Goal: Task Accomplishment & Management: Complete application form

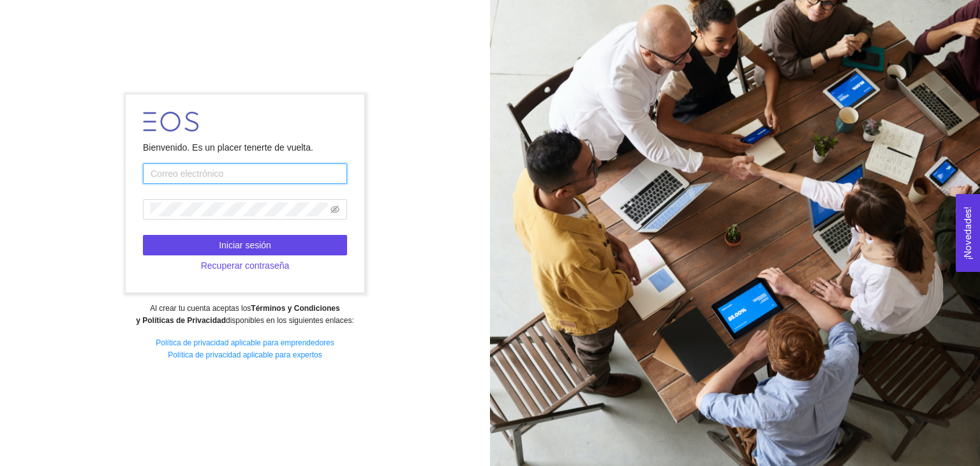
type input "[EMAIL_ADDRESS][DOMAIN_NAME]"
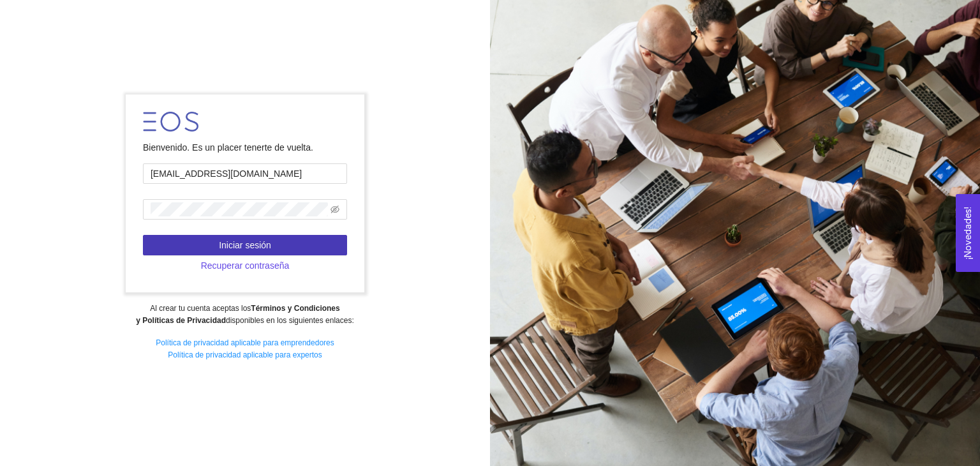
click at [237, 251] on span "Iniciar sesión" at bounding box center [245, 245] width 52 height 14
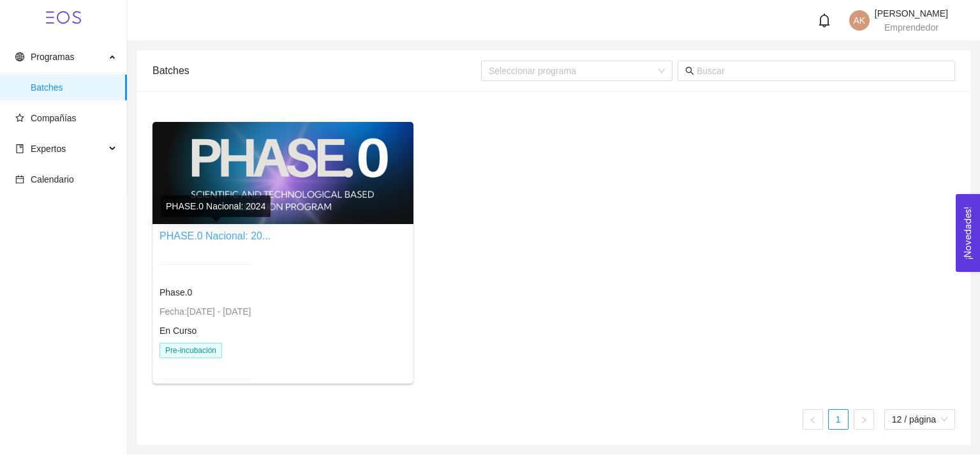
click at [240, 240] on link "PHASE.0 Nacional: 20..." at bounding box center [214, 235] width 111 height 11
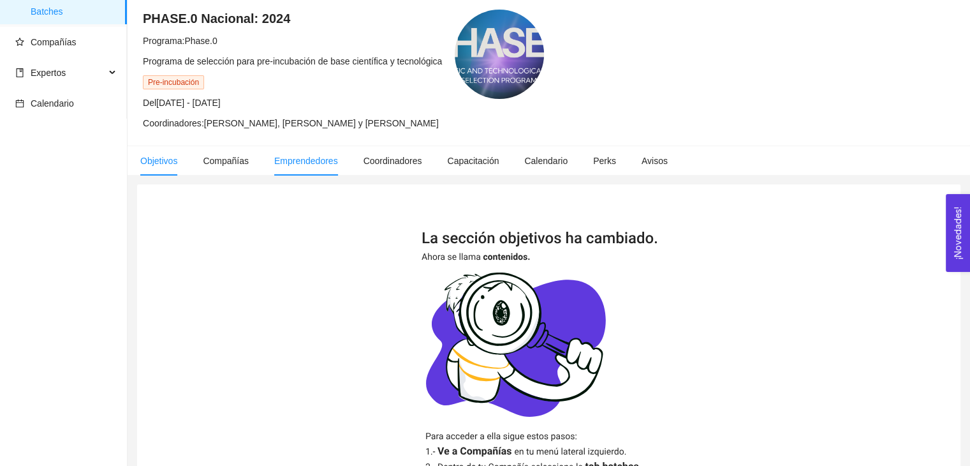
scroll to position [250, 0]
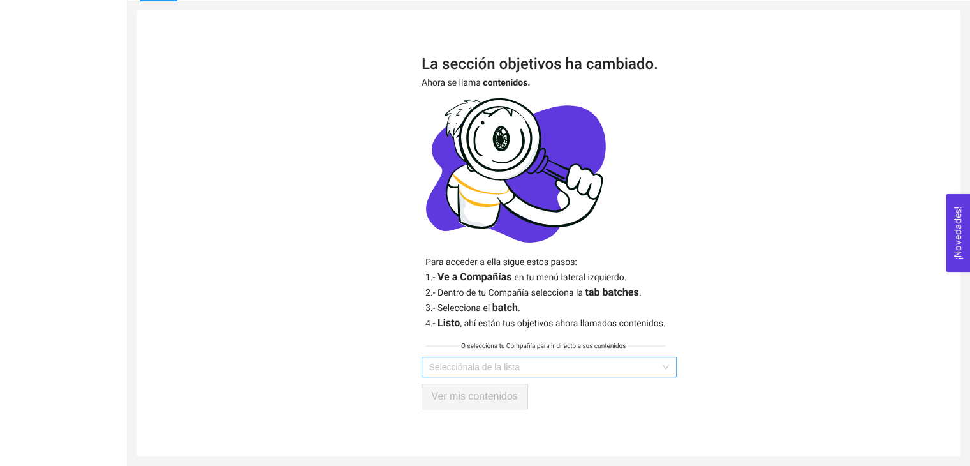
click at [498, 373] on input "search" at bounding box center [544, 366] width 231 height 19
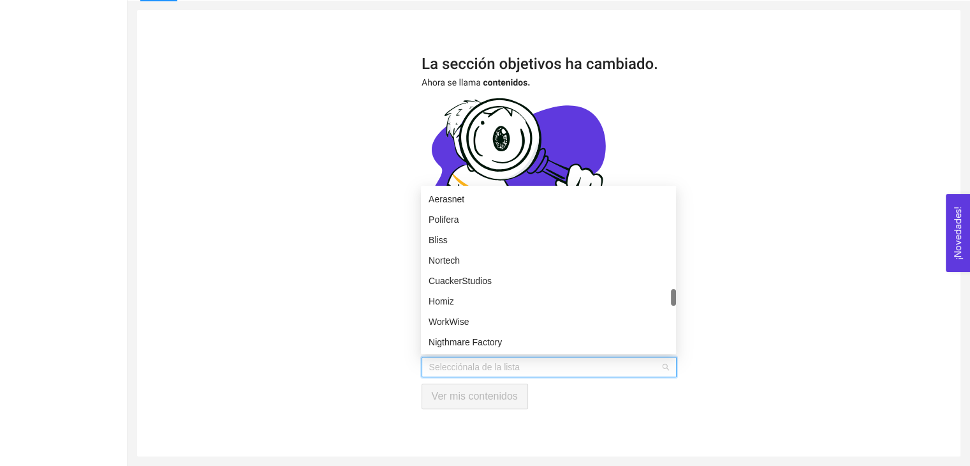
scroll to position [1110, 0]
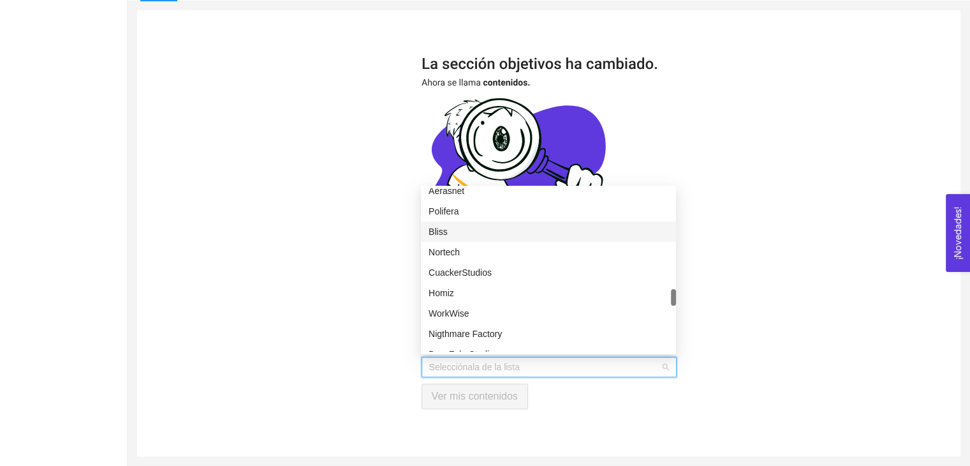
click at [455, 235] on div "Bliss" at bounding box center [549, 232] width 240 height 14
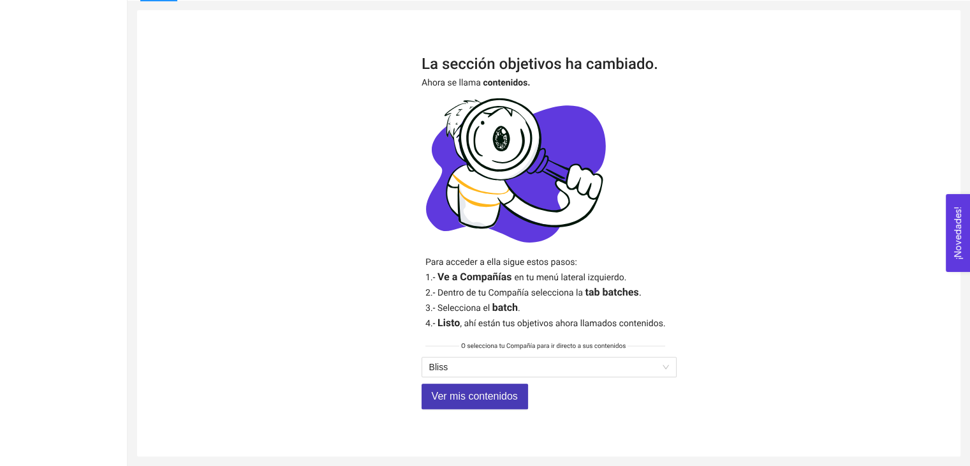
click at [489, 393] on span "Ver mis contenidos" at bounding box center [475, 396] width 86 height 16
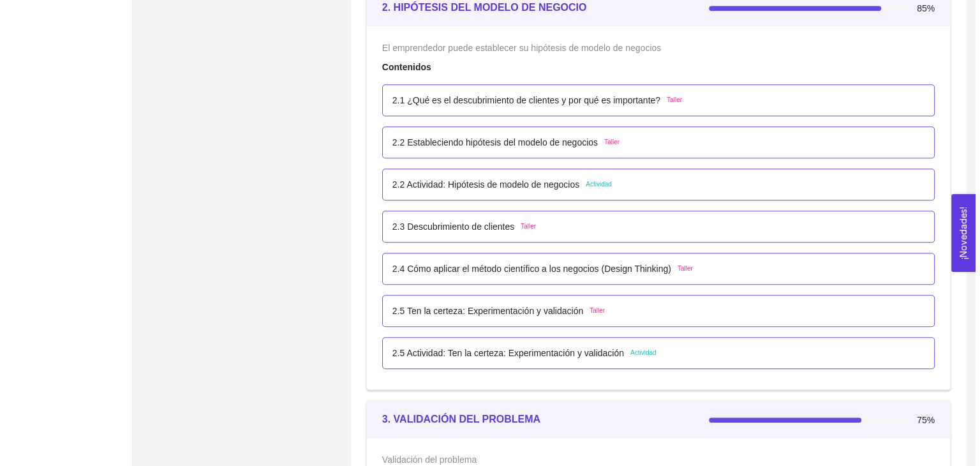
scroll to position [1247, 0]
drag, startPoint x: 560, startPoint y: 306, endPoint x: 503, endPoint y: 311, distance: 57.0
click at [503, 311] on p "2.5 Ten la certeza: Experimentación y validación" at bounding box center [482, 310] width 191 height 14
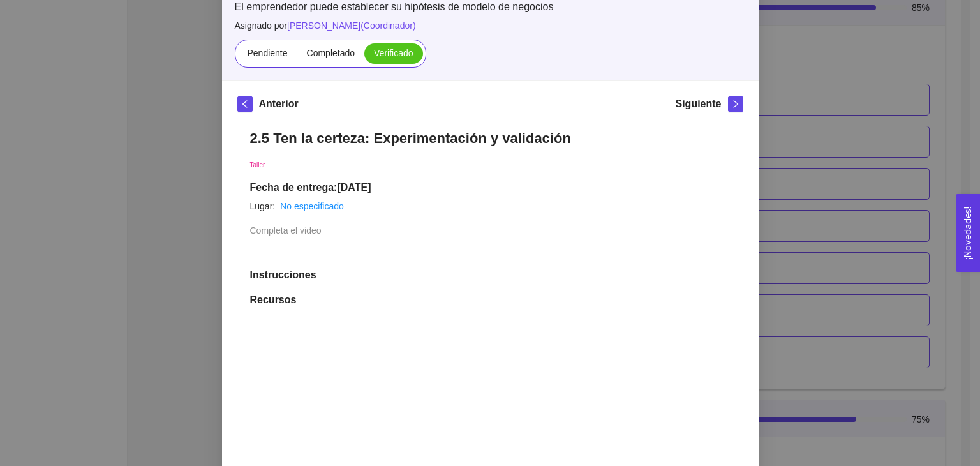
scroll to position [97, 0]
click at [734, 105] on icon "right" at bounding box center [735, 104] width 9 height 9
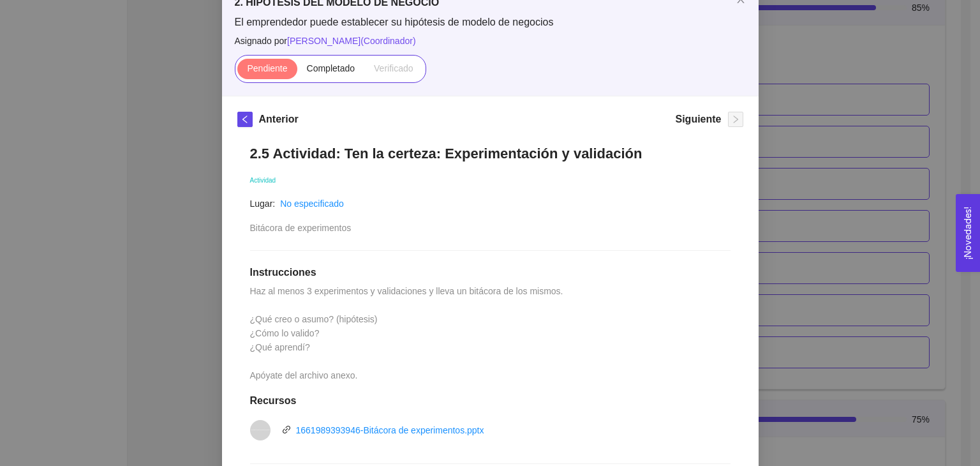
scroll to position [67, 0]
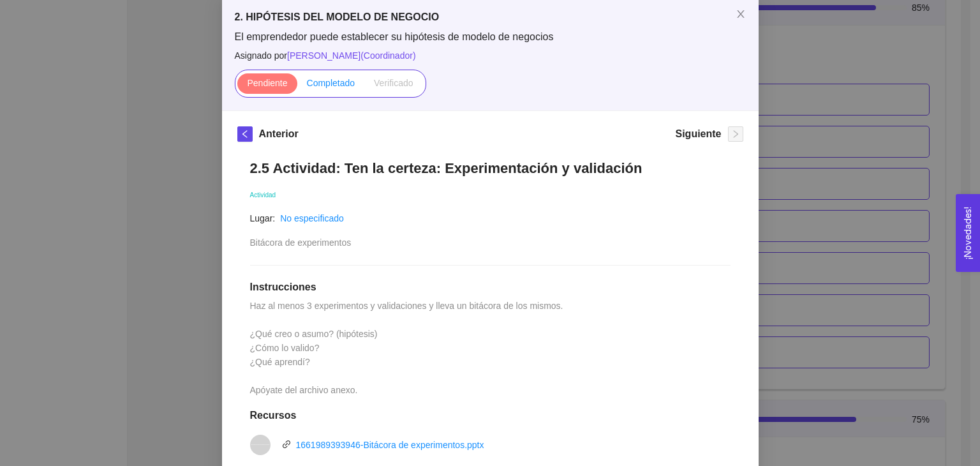
click at [323, 92] on label "Completado" at bounding box center [331, 83] width 68 height 20
click at [297, 86] on input "Completado" at bounding box center [297, 86] width 0 height 0
click at [264, 81] on span "Pendiente" at bounding box center [267, 83] width 40 height 10
click at [237, 86] on input "Pendiente" at bounding box center [237, 86] width 0 height 0
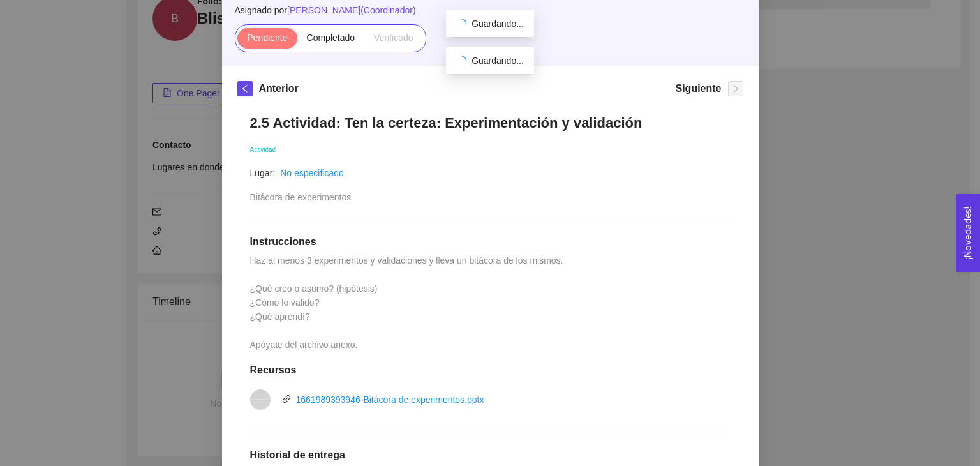
scroll to position [154, 0]
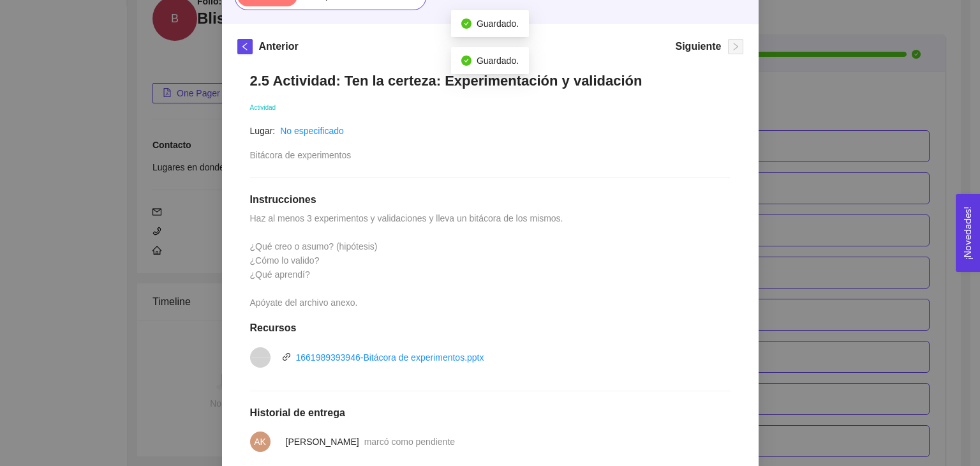
click at [275, 159] on span "Bitácora de experimentos" at bounding box center [300, 155] width 101 height 10
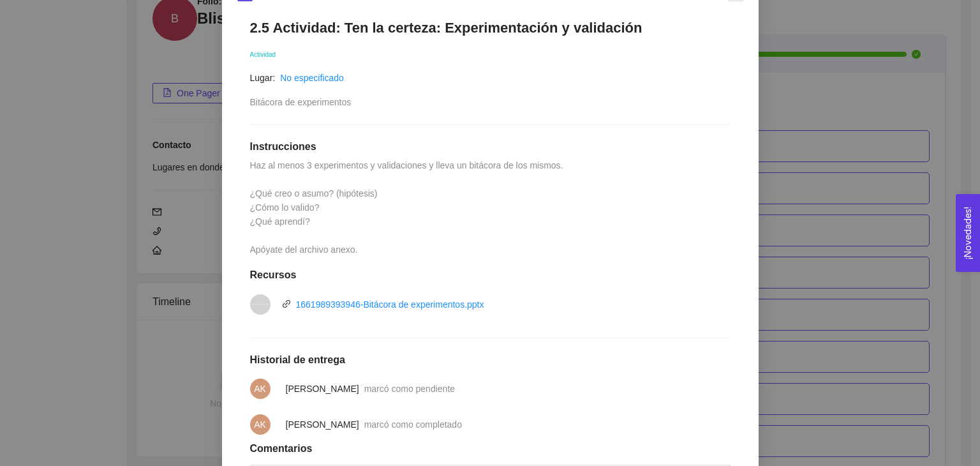
scroll to position [327, 0]
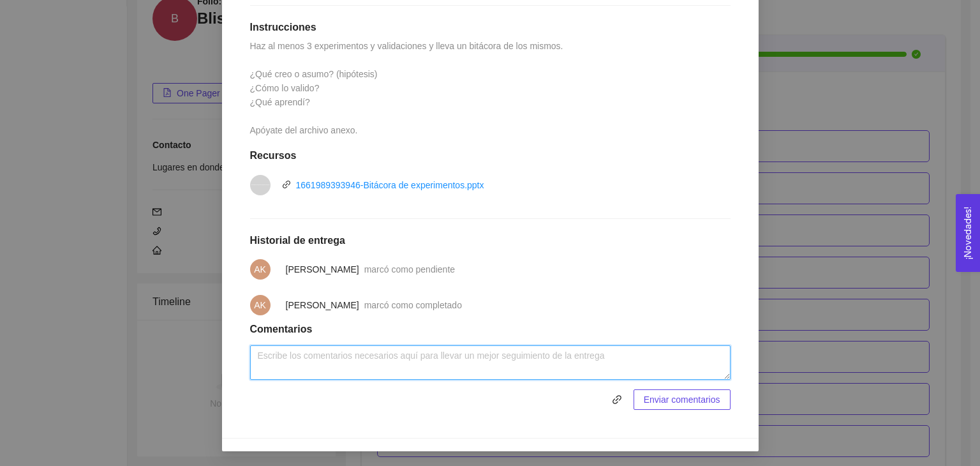
click at [351, 356] on textarea at bounding box center [490, 362] width 480 height 34
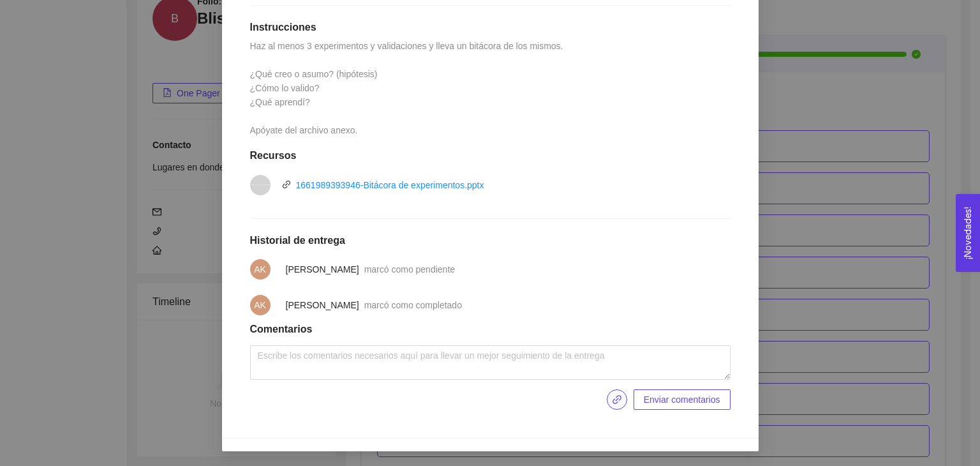
click at [612, 398] on icon "link" at bounding box center [617, 399] width 10 height 10
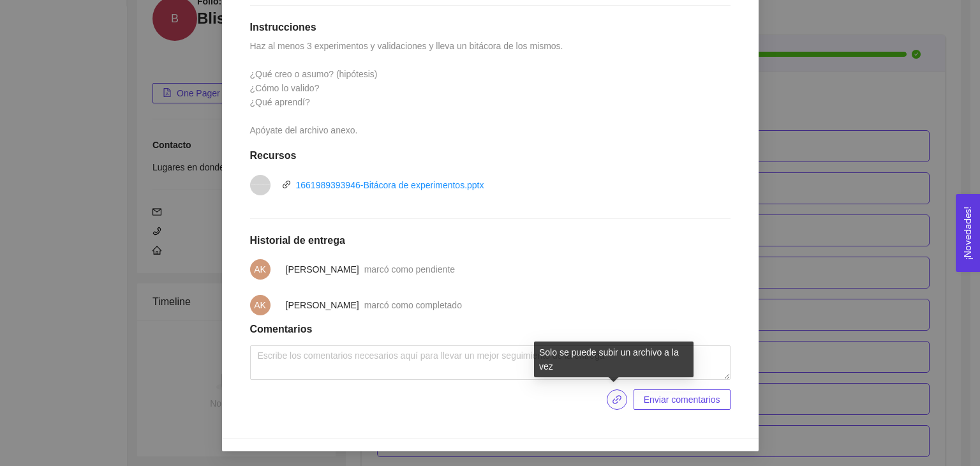
click at [614, 406] on button "button" at bounding box center [617, 399] width 20 height 20
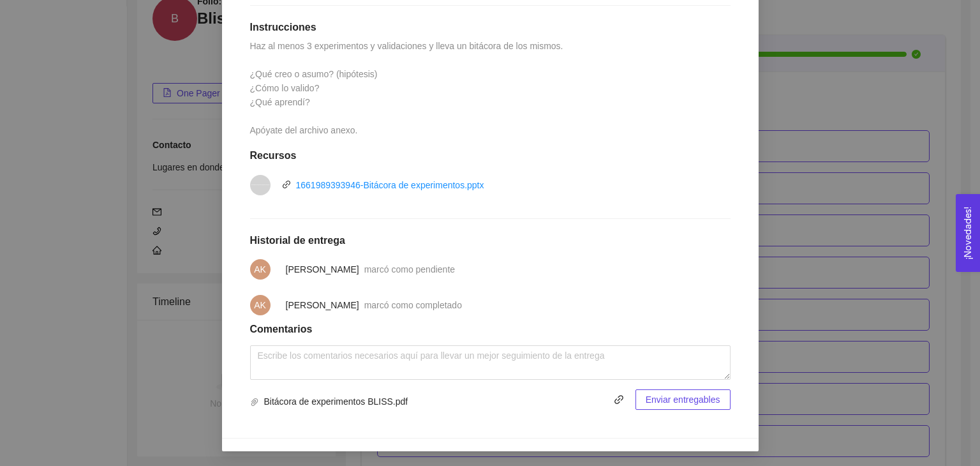
click at [675, 403] on span "Enviar entregables" at bounding box center [683, 399] width 75 height 14
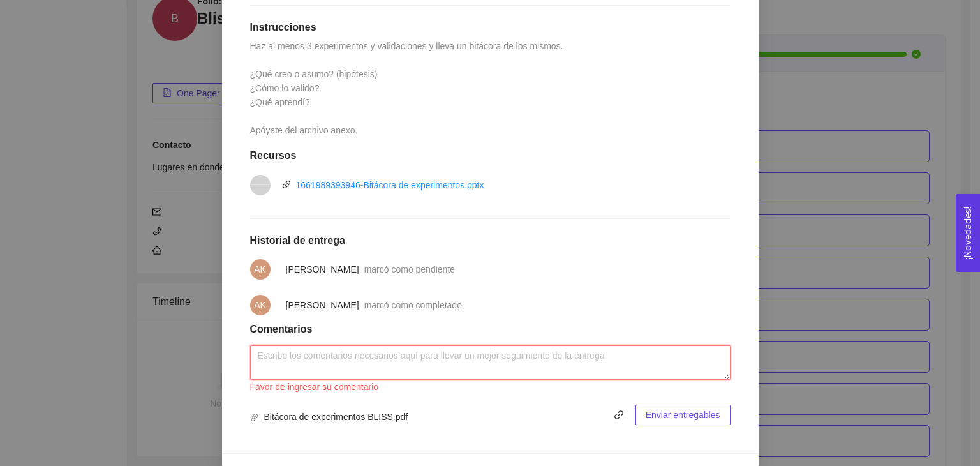
click at [438, 355] on textarea at bounding box center [490, 362] width 480 height 34
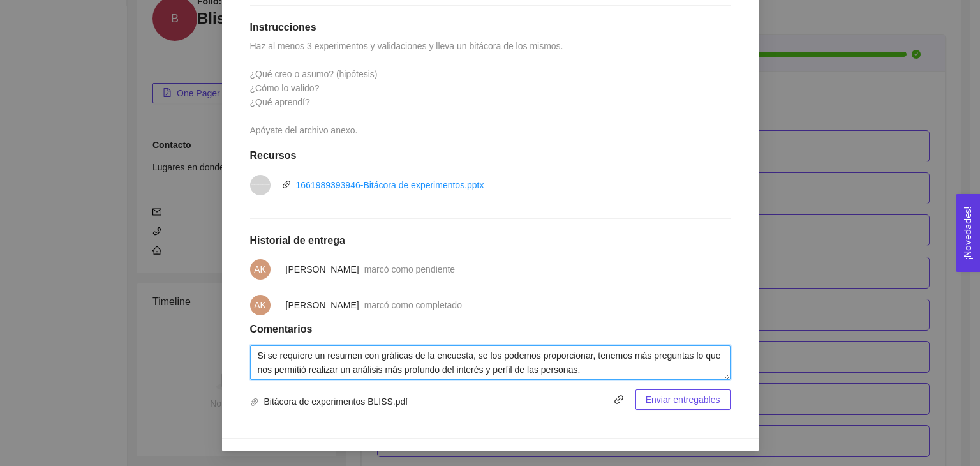
type textarea "Si se requiere un resumen con gráficas de la encuesta, se los podemos proporcio…"
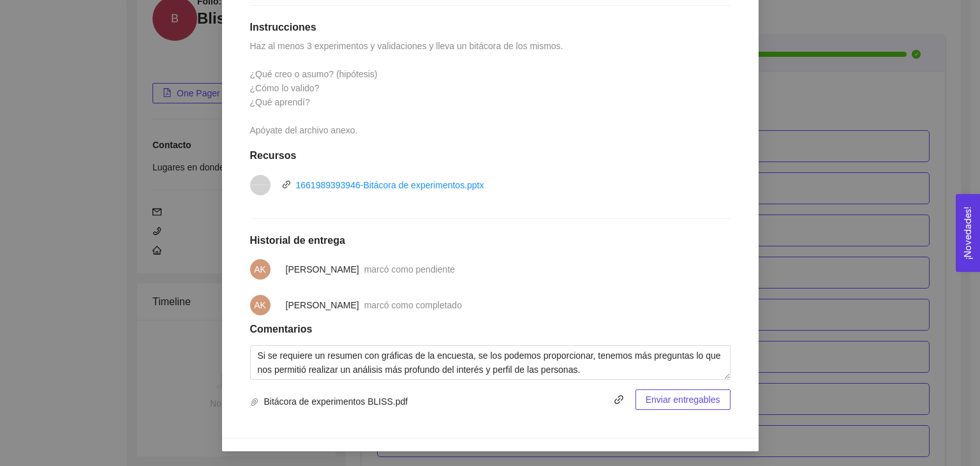
click at [681, 399] on span "Enviar entregables" at bounding box center [683, 399] width 75 height 14
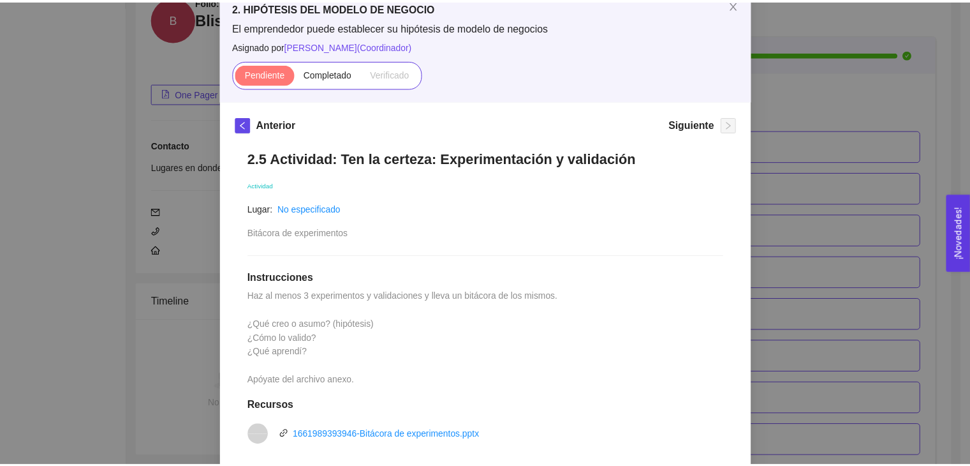
scroll to position [0, 0]
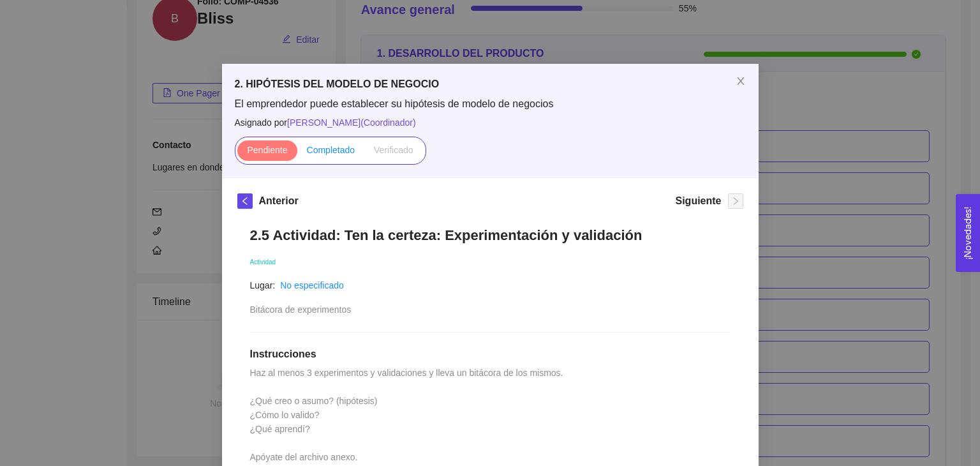
click at [322, 150] on span "Completado" at bounding box center [331, 150] width 48 height 10
click at [297, 153] on input "Completado" at bounding box center [297, 153] width 0 height 0
click at [736, 82] on icon "close" at bounding box center [741, 81] width 10 height 10
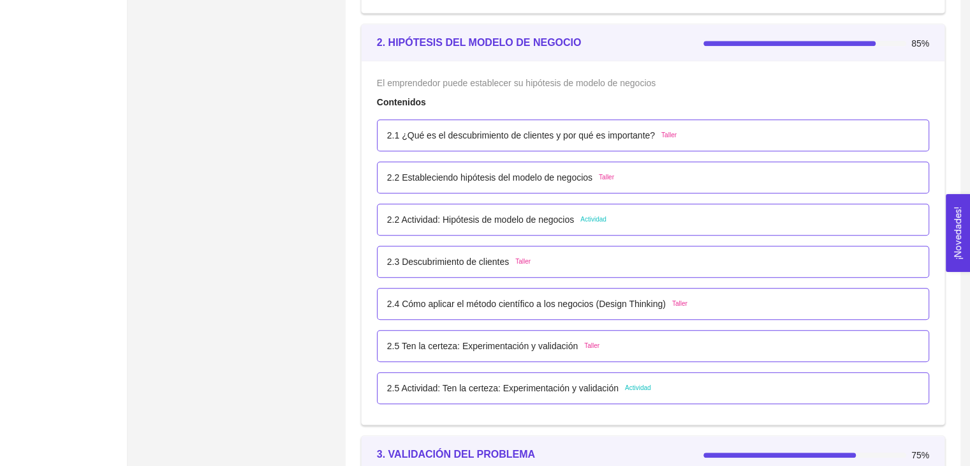
scroll to position [1263, 0]
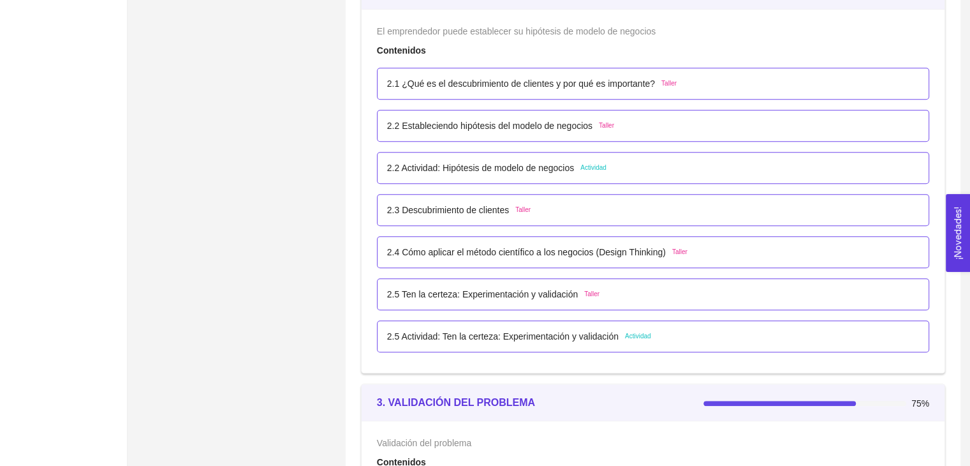
click at [556, 84] on p "2.1 ¿Qué es el descubrimiento de clientes y por qué es importante?" at bounding box center [521, 84] width 268 height 14
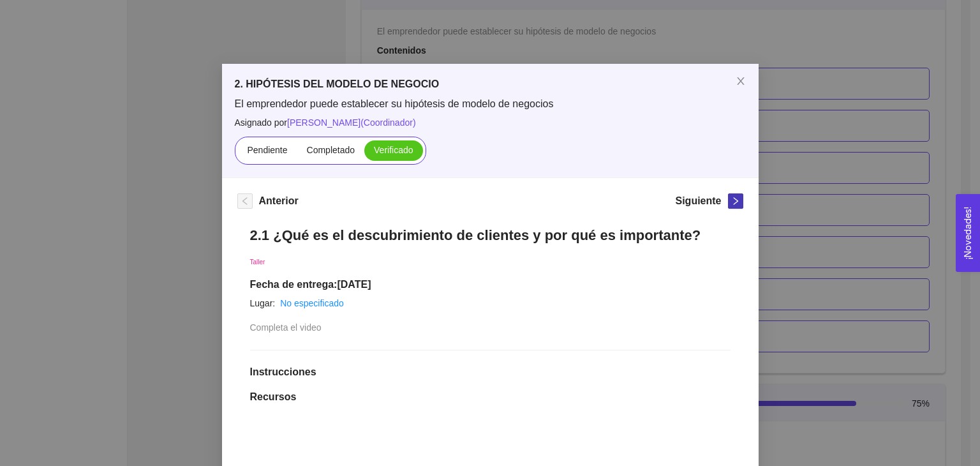
click at [731, 200] on icon "right" at bounding box center [735, 201] width 9 height 9
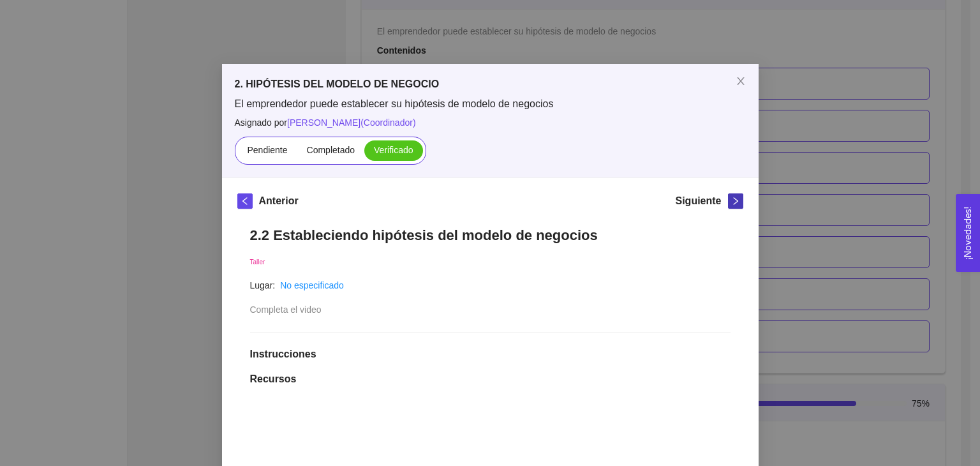
click at [731, 200] on icon "right" at bounding box center [735, 201] width 9 height 9
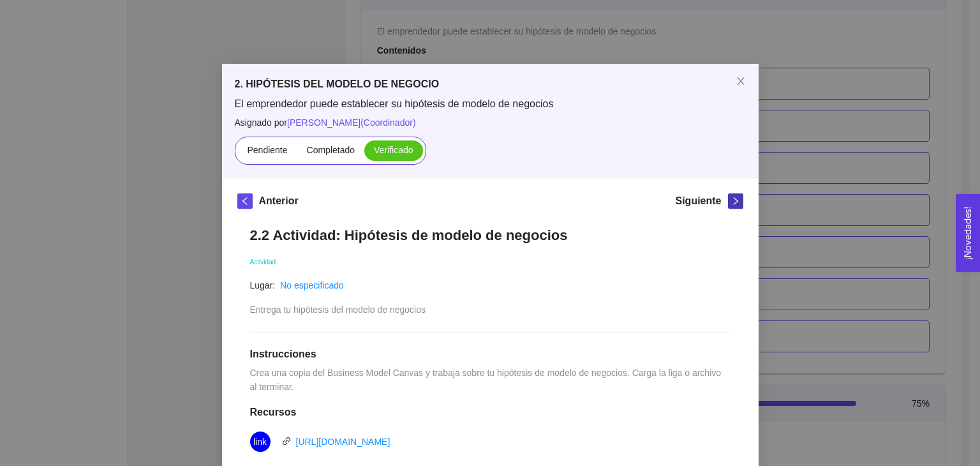
click at [731, 200] on icon "right" at bounding box center [735, 201] width 9 height 9
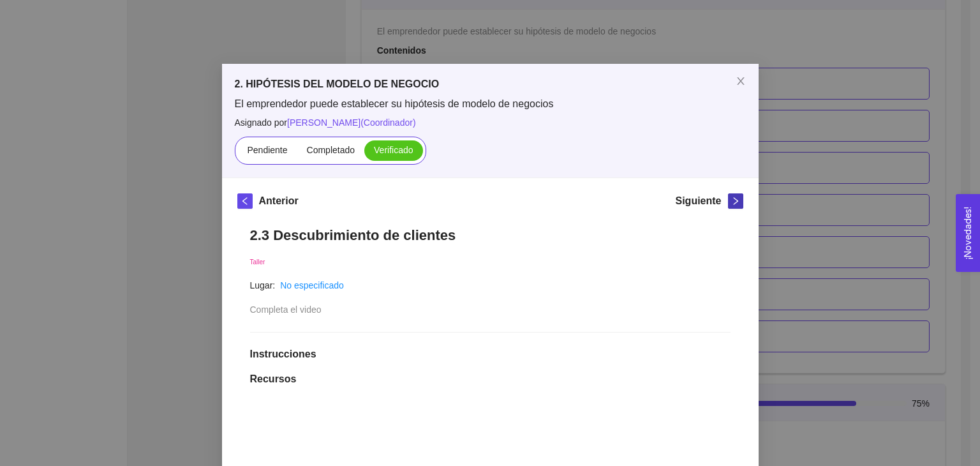
click at [731, 200] on icon "right" at bounding box center [735, 201] width 9 height 9
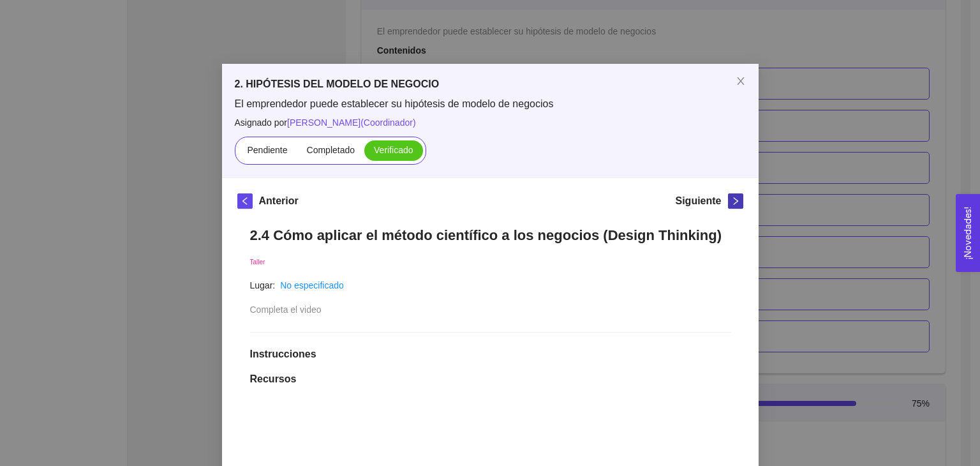
click at [731, 200] on icon "right" at bounding box center [735, 201] width 9 height 9
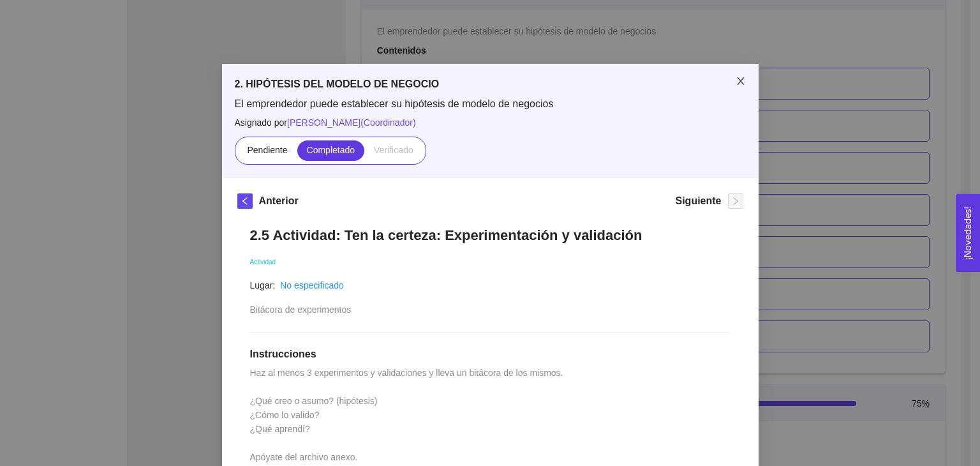
click at [736, 77] on icon "close" at bounding box center [741, 81] width 10 height 10
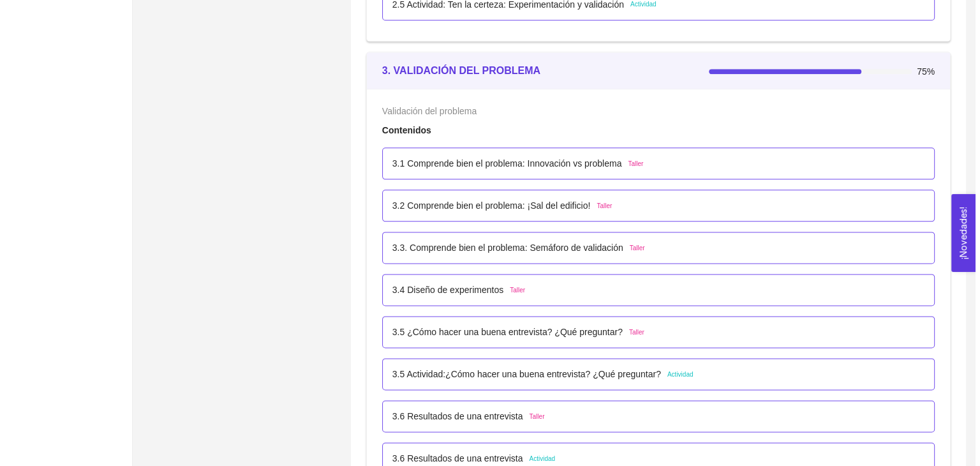
scroll to position [1660, 0]
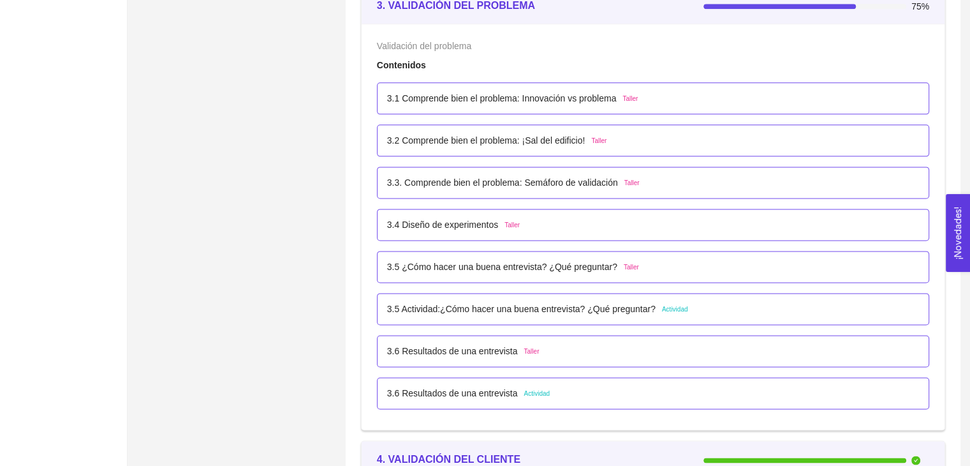
click at [508, 100] on p "3.1 Comprende bien el problema: Innovación vs problema" at bounding box center [502, 98] width 230 height 14
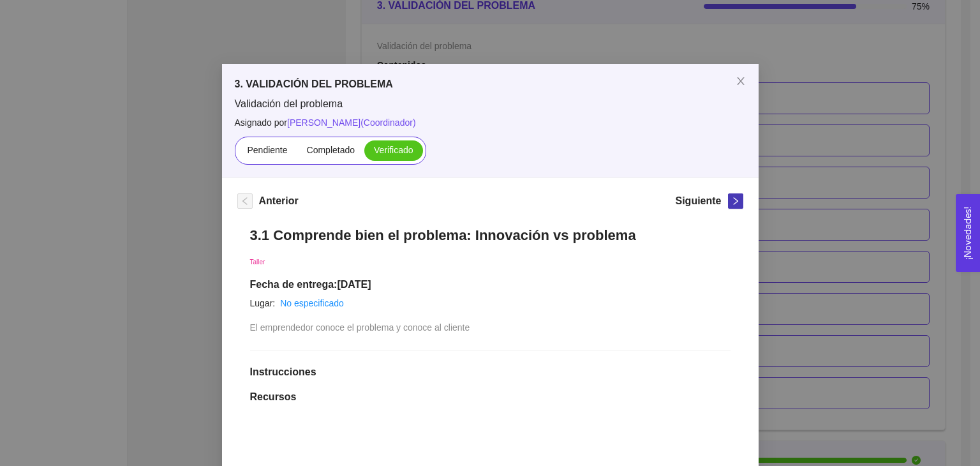
click at [731, 203] on icon "right" at bounding box center [735, 201] width 9 height 9
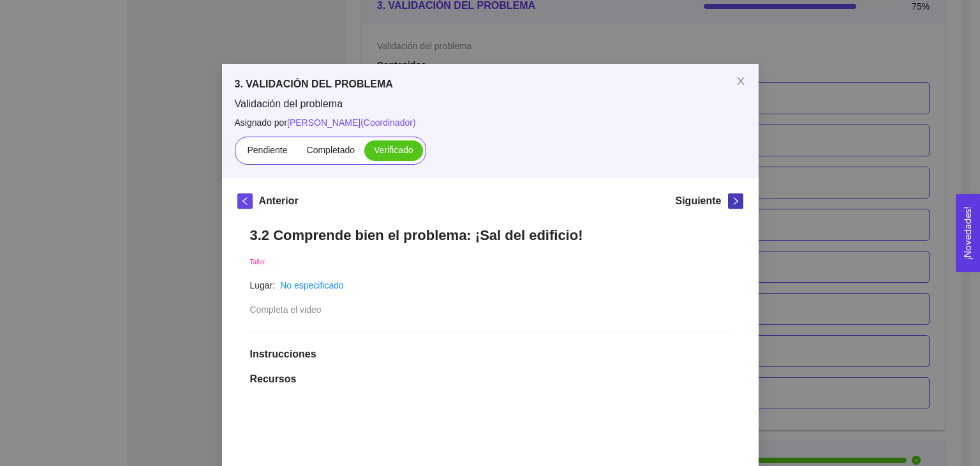
click at [731, 204] on icon "right" at bounding box center [735, 201] width 9 height 9
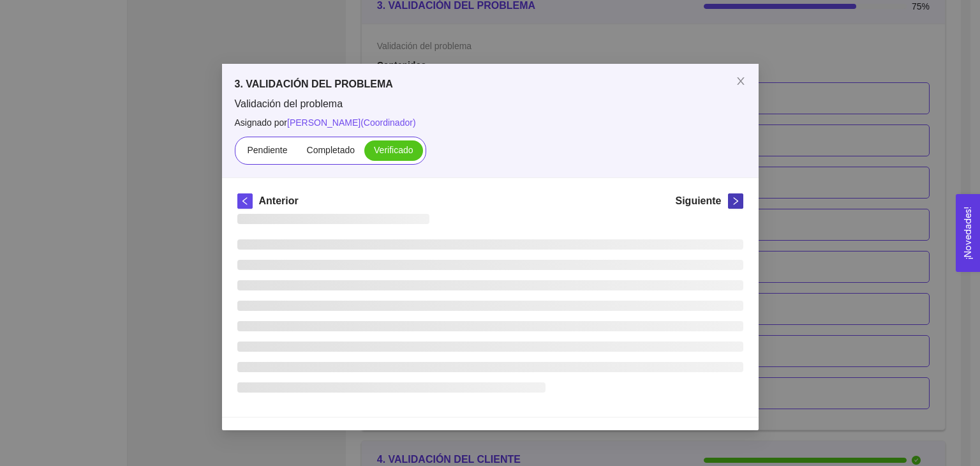
click at [731, 204] on icon "right" at bounding box center [735, 201] width 9 height 9
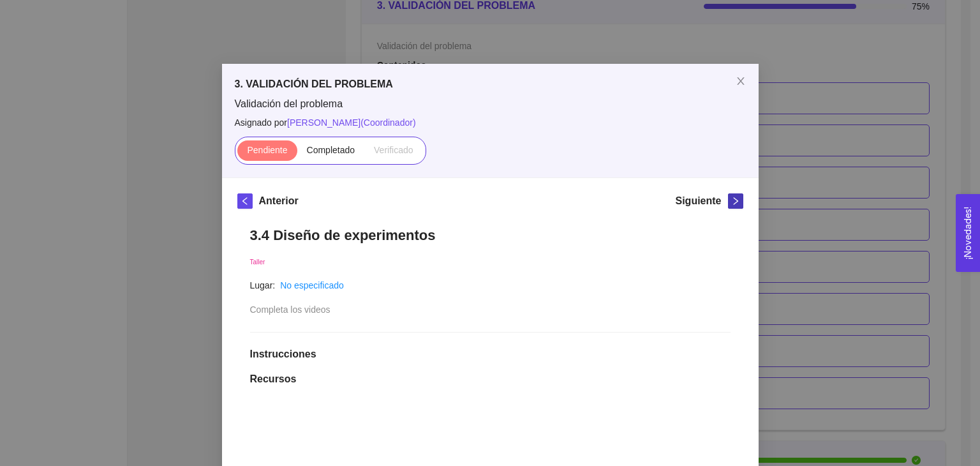
click at [731, 204] on icon "right" at bounding box center [735, 201] width 9 height 9
click at [238, 197] on span "left" at bounding box center [245, 201] width 14 height 9
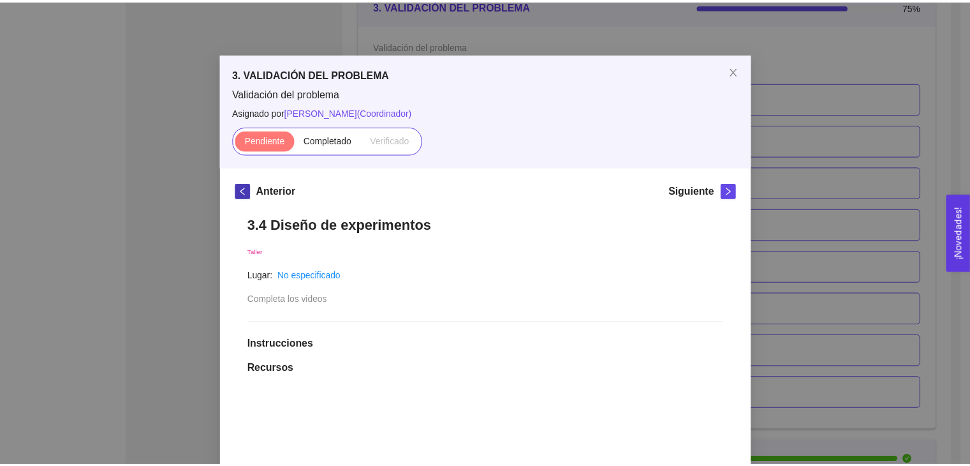
scroll to position [0, 0]
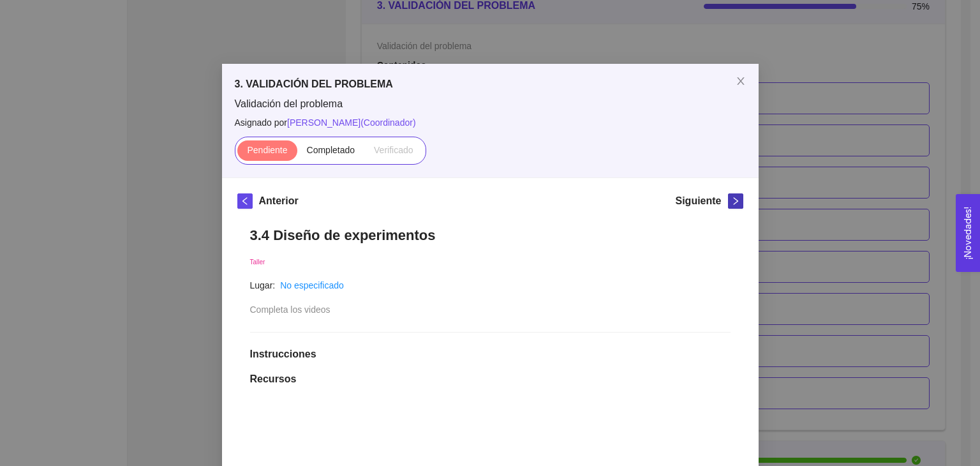
click at [729, 204] on span "right" at bounding box center [736, 201] width 14 height 9
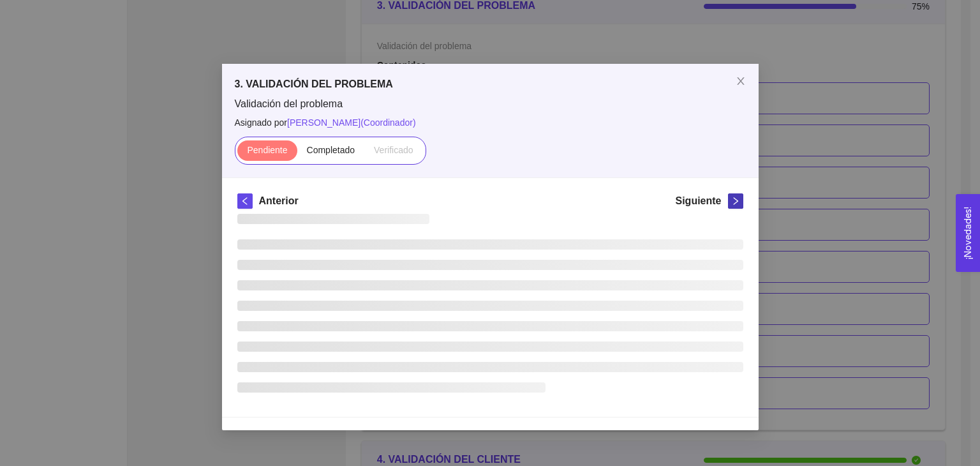
click at [725, 204] on div "Siguiente" at bounding box center [709, 203] width 68 height 20
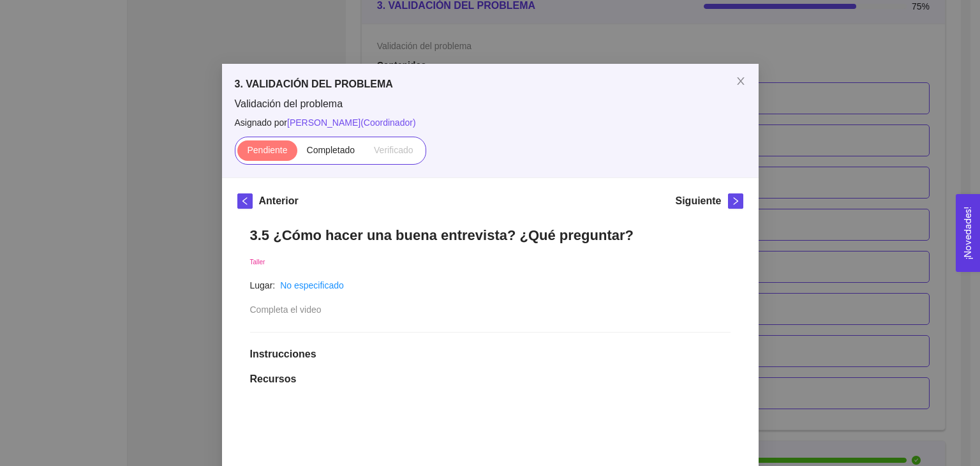
drag, startPoint x: 725, startPoint y: 204, endPoint x: 709, endPoint y: 204, distance: 15.3
click at [709, 204] on h5 "Siguiente" at bounding box center [698, 200] width 46 height 15
click at [733, 202] on icon "right" at bounding box center [735, 201] width 4 height 8
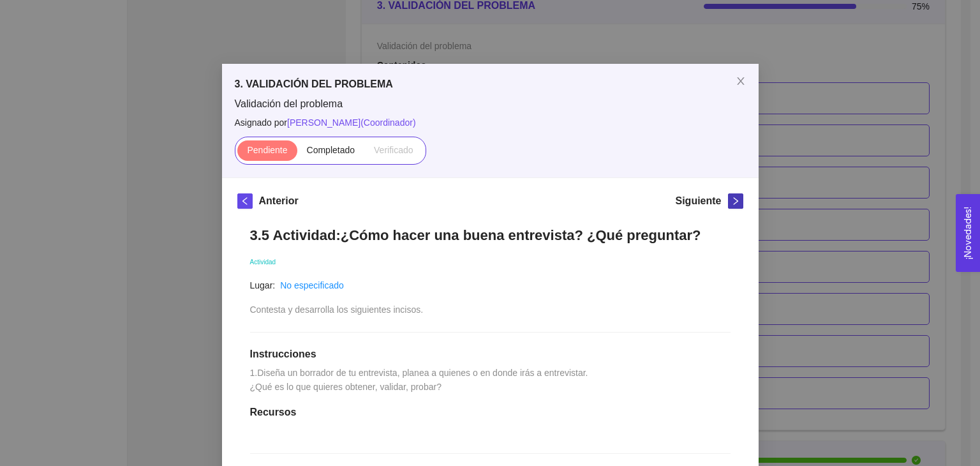
click at [733, 202] on icon "right" at bounding box center [735, 201] width 4 height 8
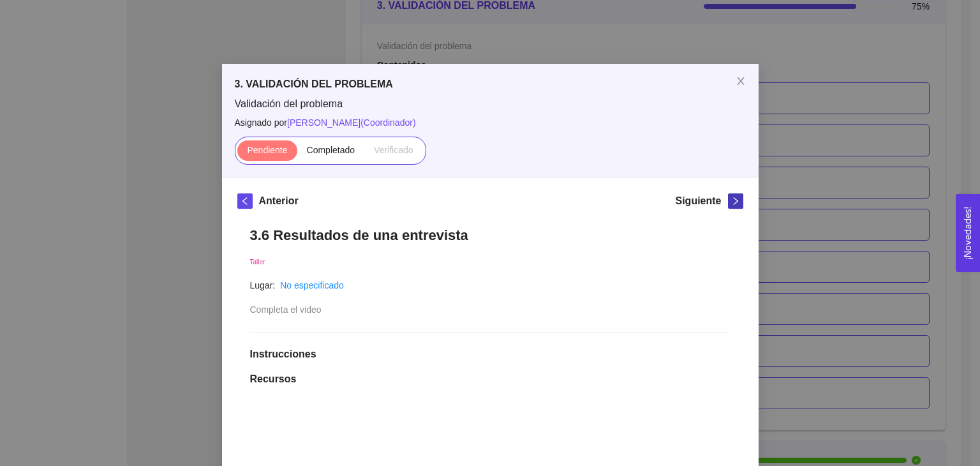
click at [733, 202] on icon "right" at bounding box center [735, 201] width 4 height 8
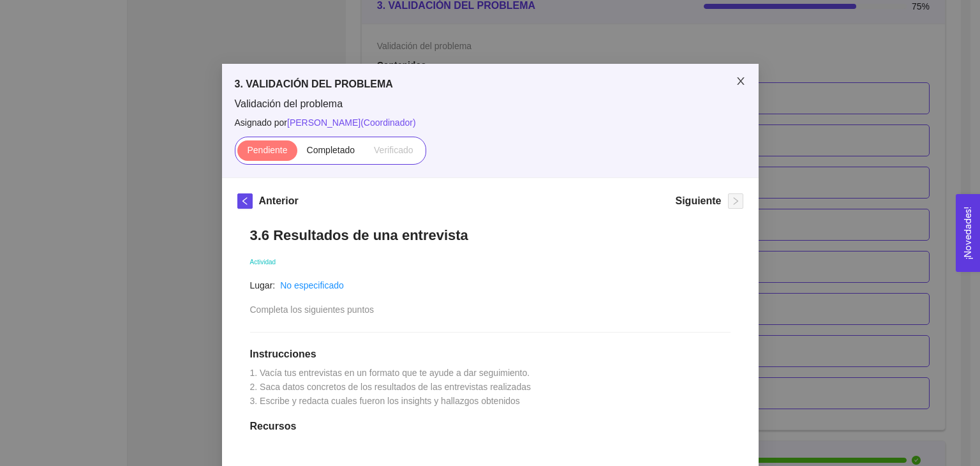
click at [737, 80] on icon "close" at bounding box center [740, 81] width 7 height 8
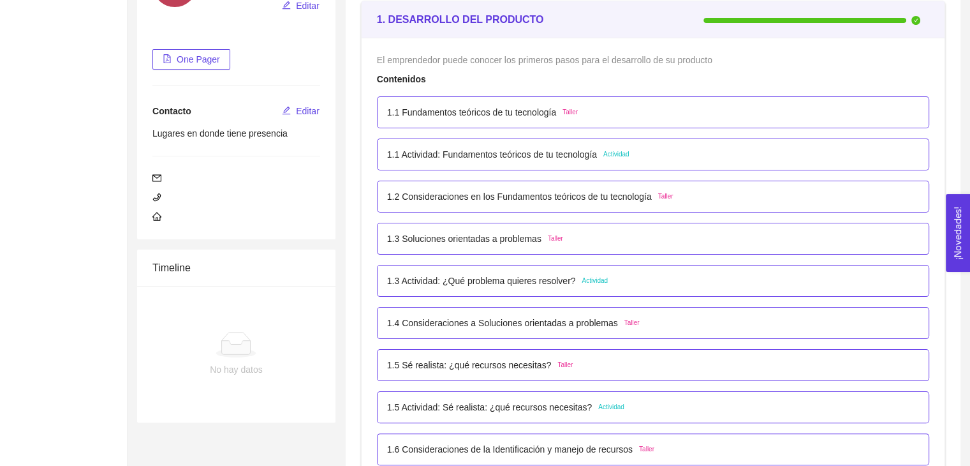
scroll to position [195, 0]
